Goal: Task Accomplishment & Management: Use online tool/utility

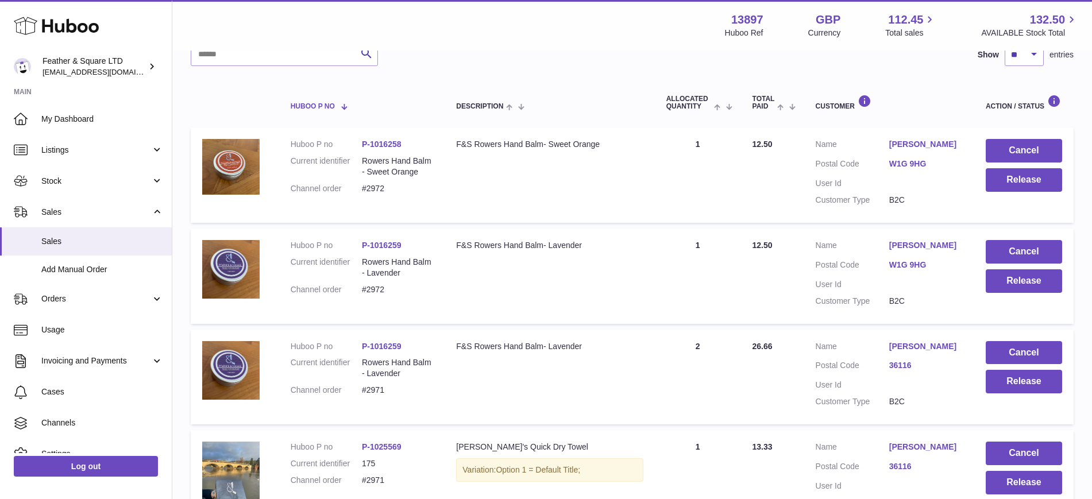
scroll to position [163, 0]
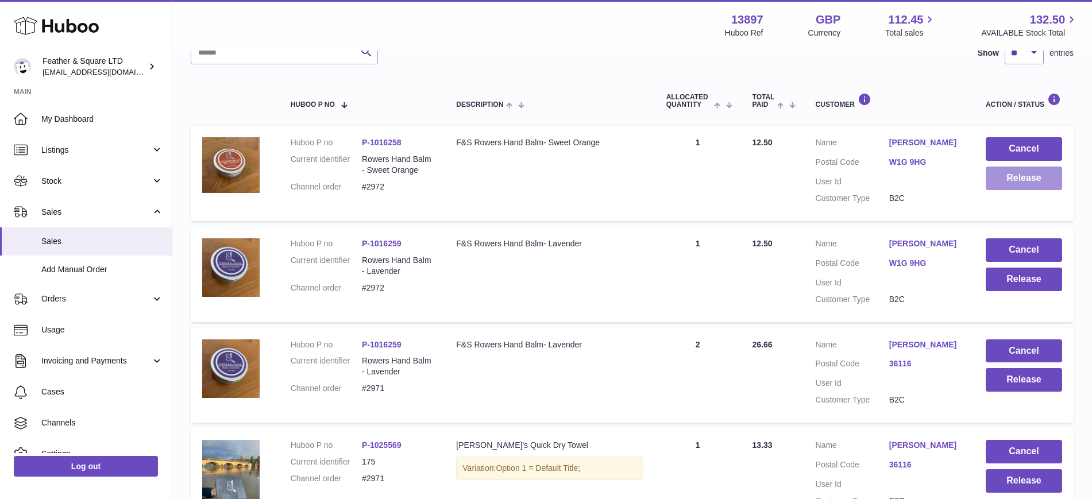
click at [1002, 180] on button "Release" at bounding box center [1024, 179] width 76 height 24
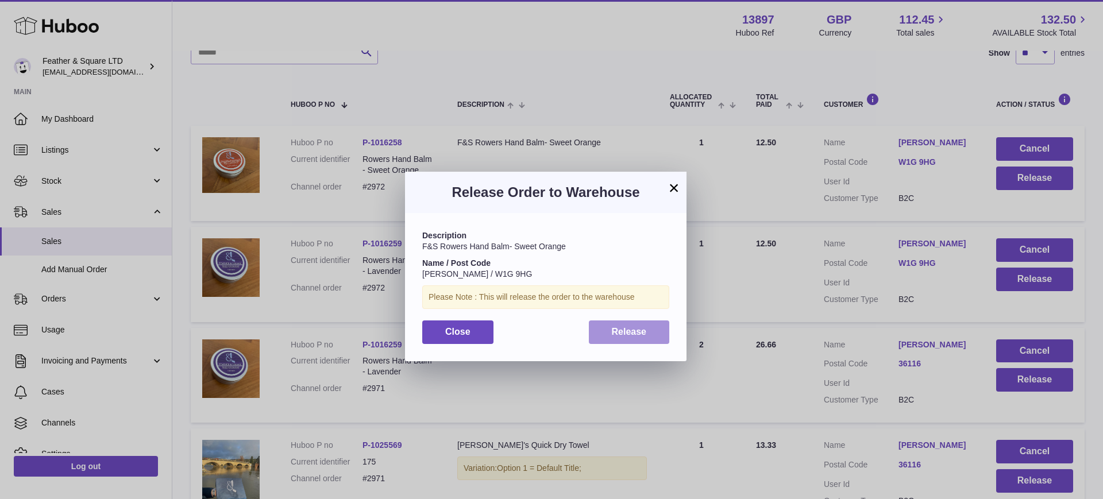
click at [644, 330] on span "Release" at bounding box center [629, 332] width 35 height 10
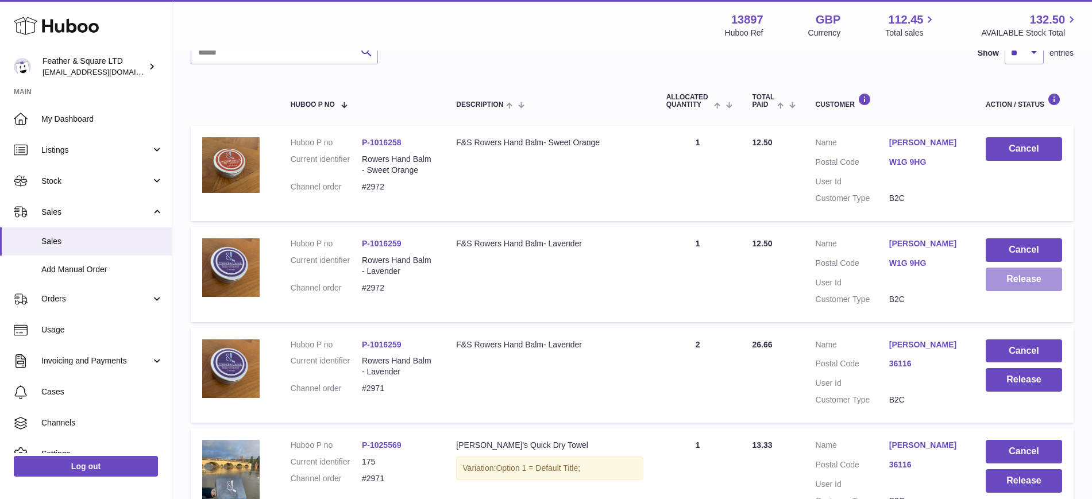
click at [1032, 285] on button "Release" at bounding box center [1024, 280] width 76 height 24
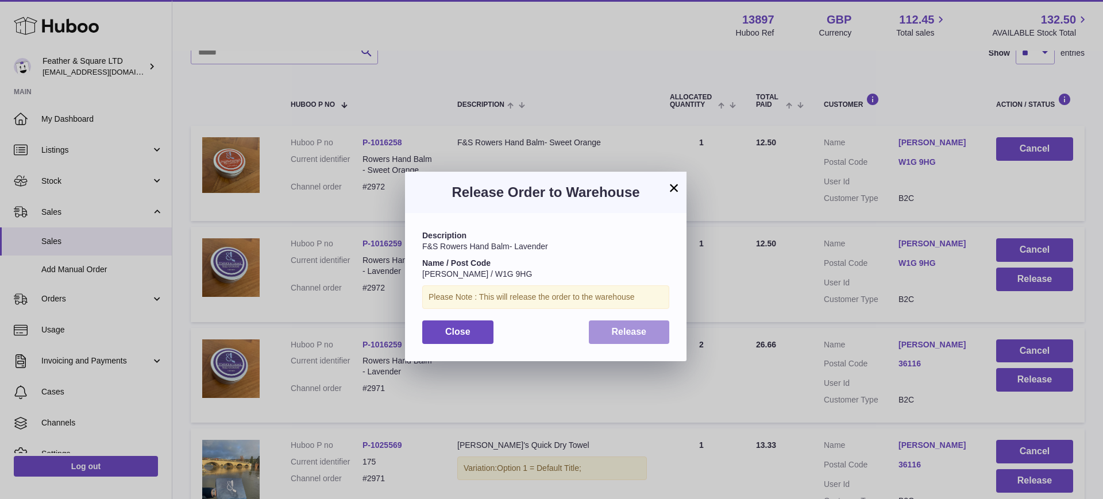
click at [616, 341] on button "Release" at bounding box center [629, 333] width 81 height 24
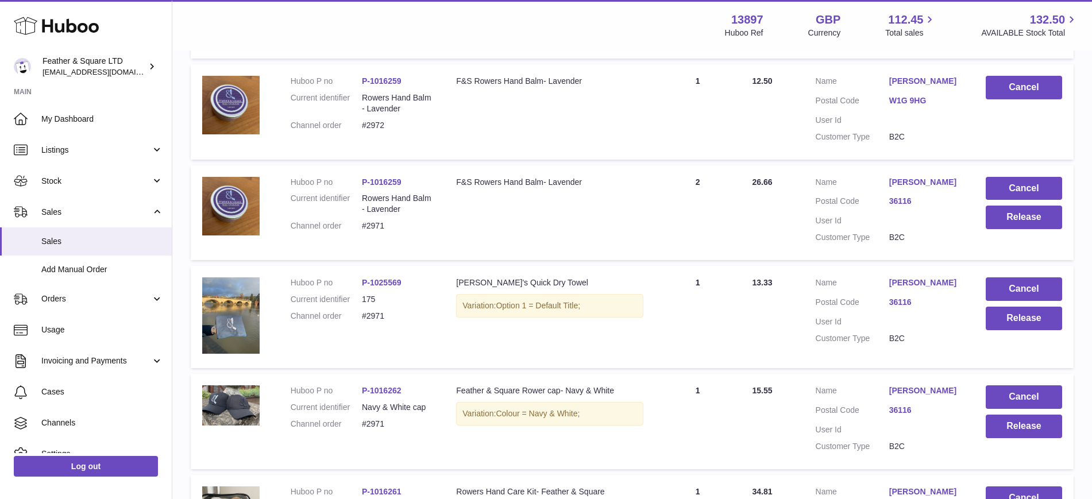
scroll to position [326, 0]
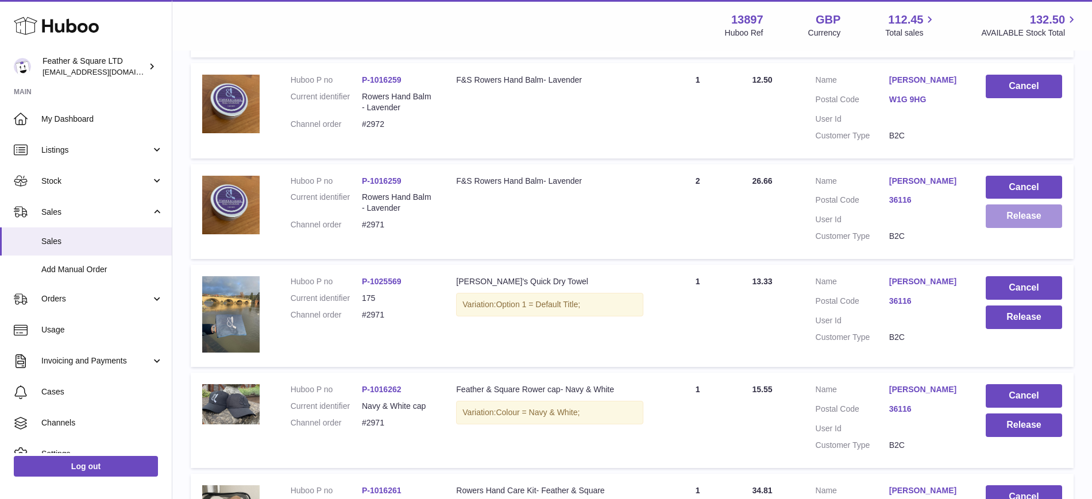
click at [1029, 208] on button "Release" at bounding box center [1024, 216] width 76 height 24
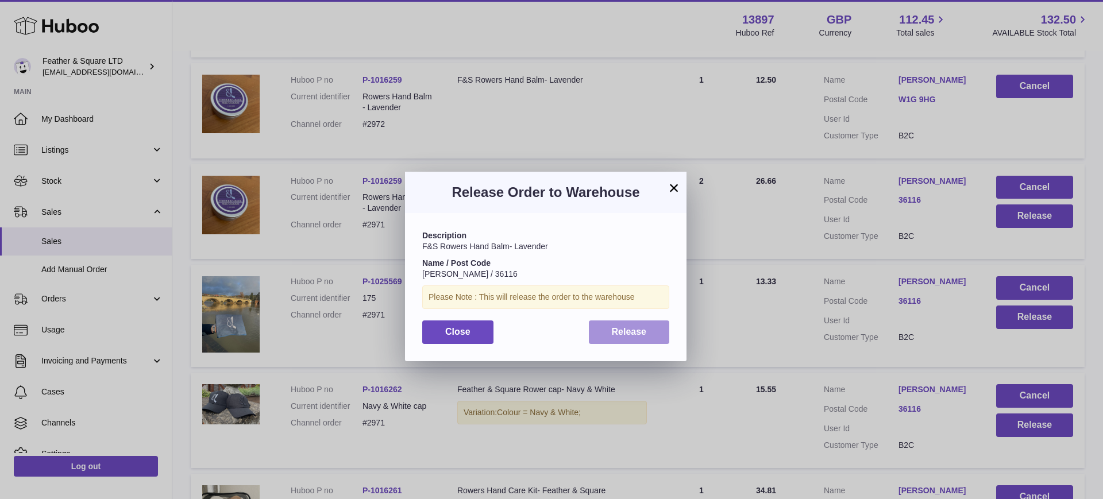
click at [639, 331] on span "Release" at bounding box center [629, 332] width 35 height 10
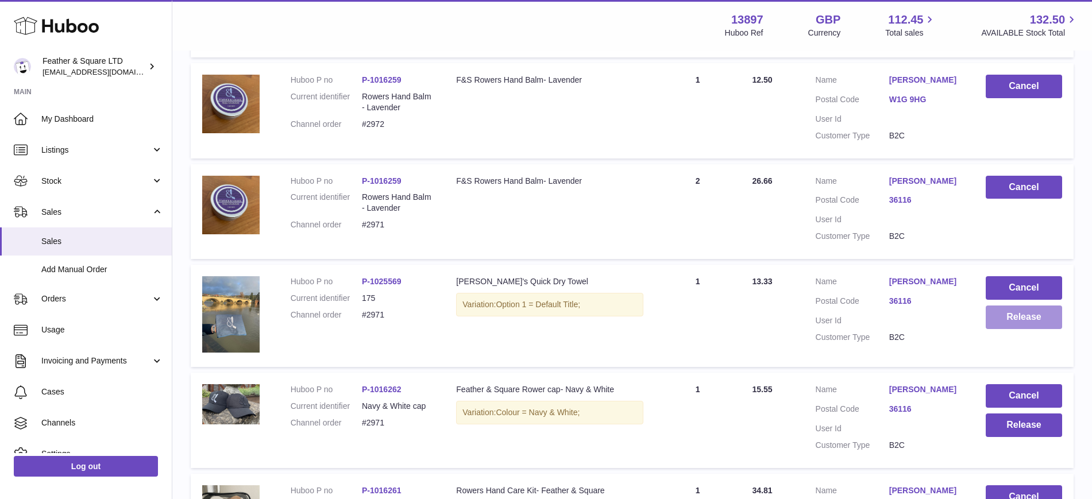
click at [1030, 316] on button "Release" at bounding box center [1024, 318] width 76 height 24
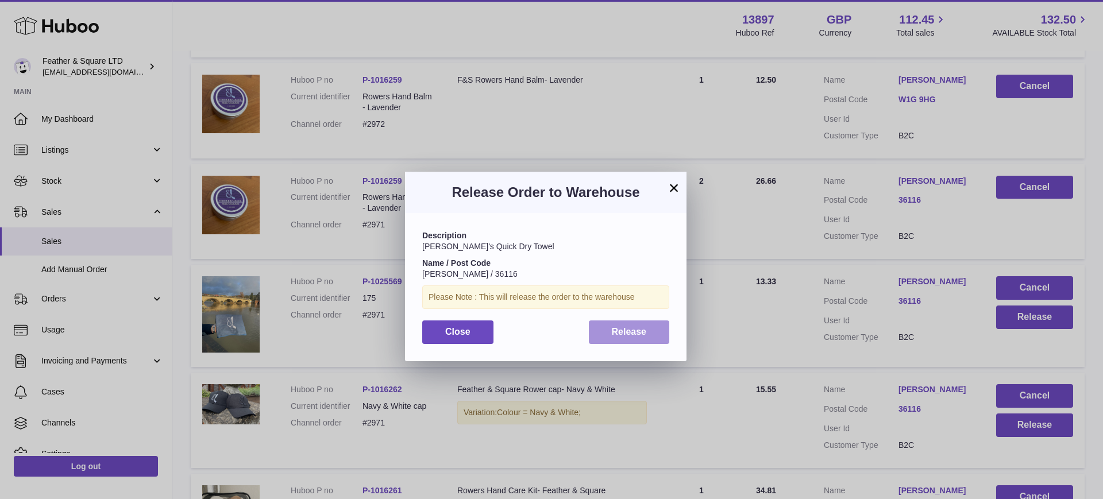
click at [621, 331] on span "Release" at bounding box center [629, 332] width 35 height 10
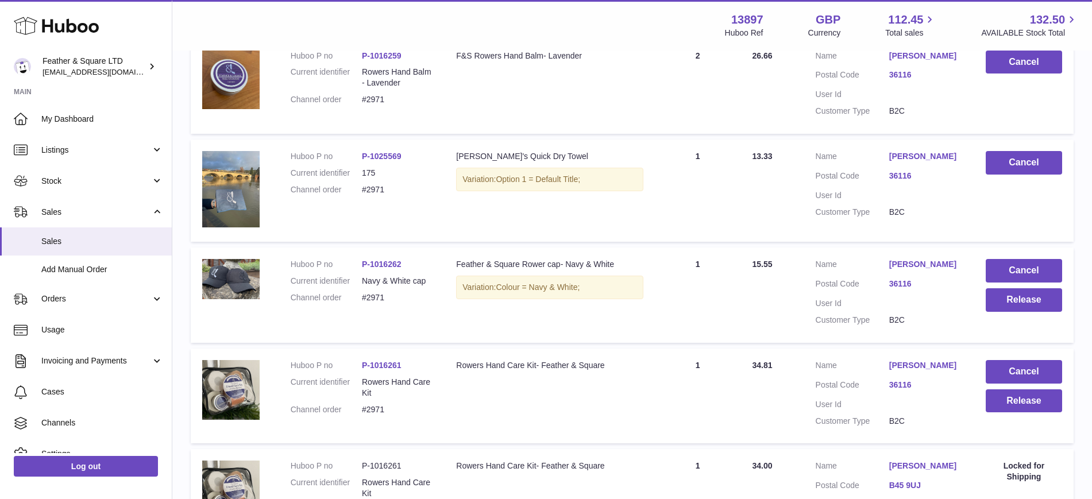
scroll to position [469, 0]
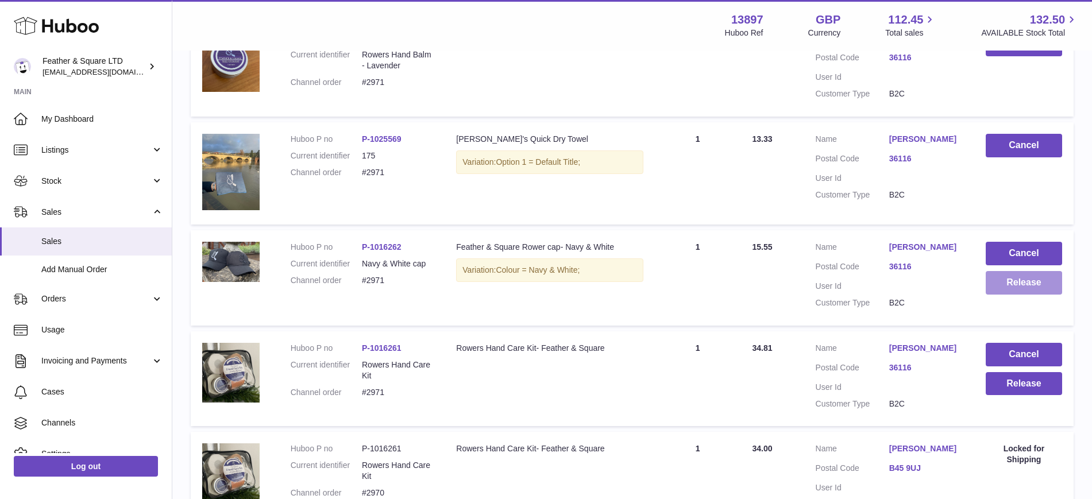
click at [1015, 286] on button "Release" at bounding box center [1024, 283] width 76 height 24
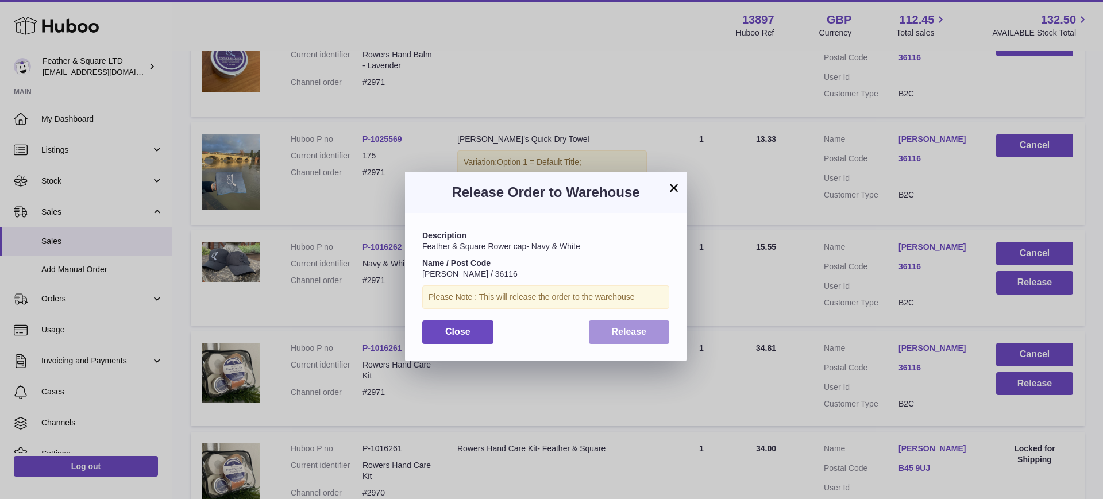
click at [608, 335] on button "Release" at bounding box center [629, 333] width 81 height 24
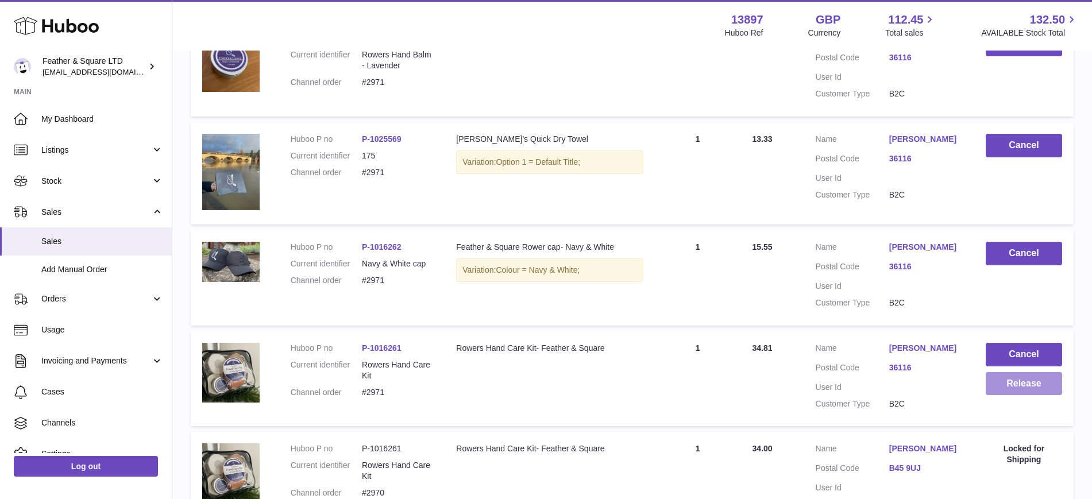
click at [1004, 381] on button "Release" at bounding box center [1024, 384] width 76 height 24
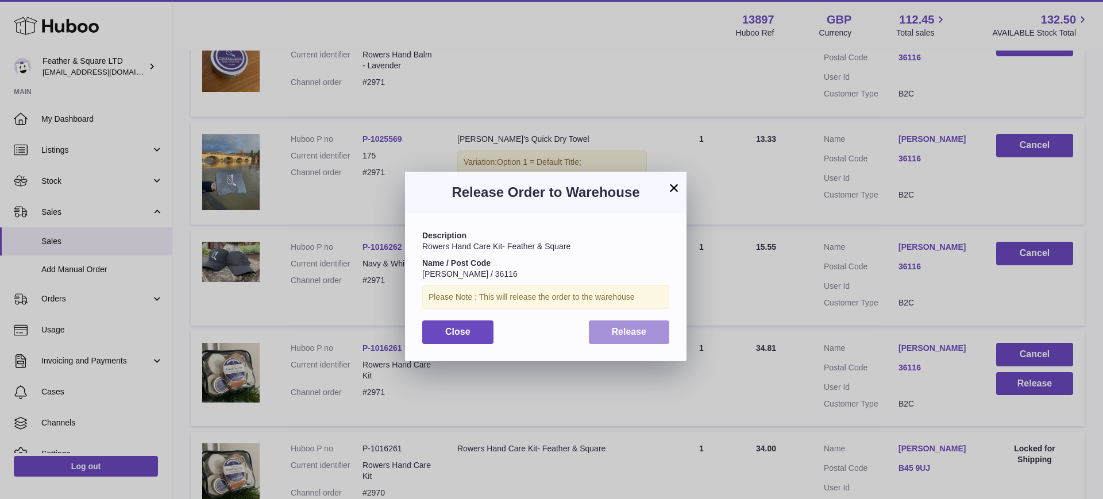
click at [624, 335] on span "Release" at bounding box center [629, 332] width 35 height 10
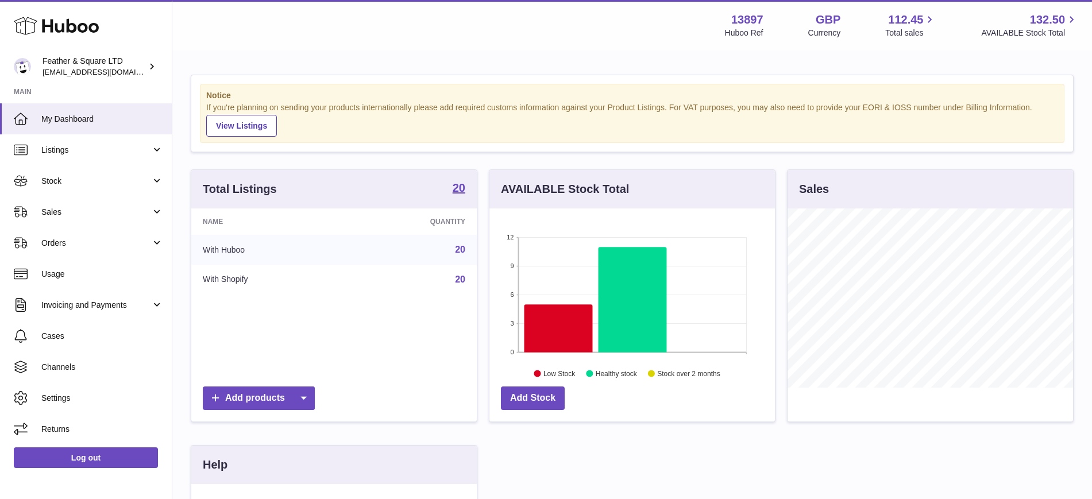
scroll to position [179, 285]
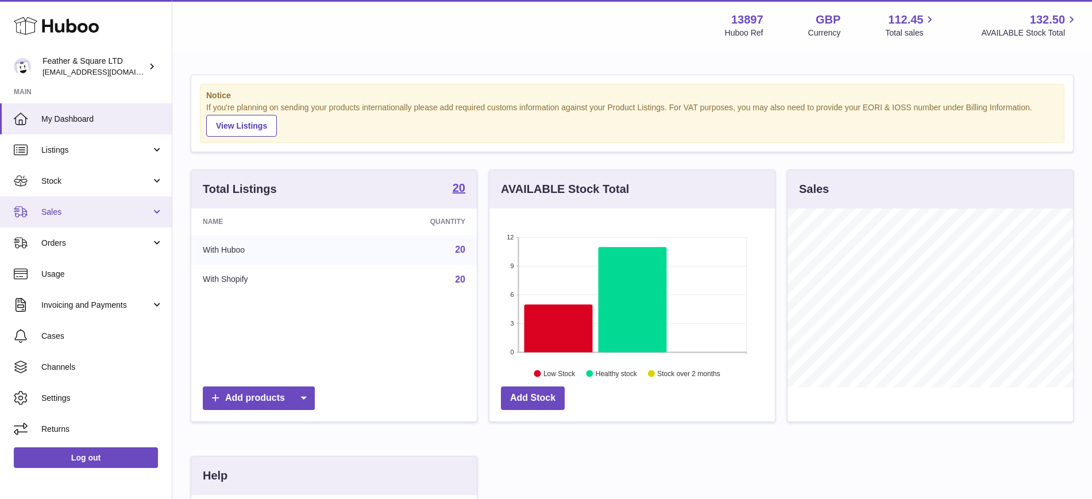
click at [119, 213] on span "Sales" at bounding box center [96, 212] width 110 height 11
click at [111, 238] on span "Sales" at bounding box center [102, 241] width 122 height 11
